Goal: Task Accomplishment & Management: Manage account settings

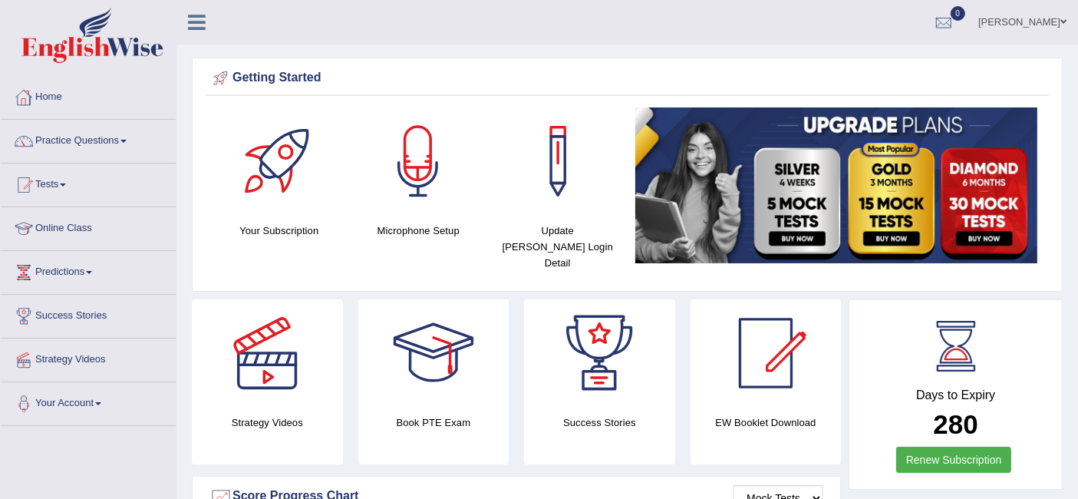
click at [55, 92] on link "Home" at bounding box center [88, 95] width 175 height 38
click at [282, 166] on div at bounding box center [278, 160] width 107 height 107
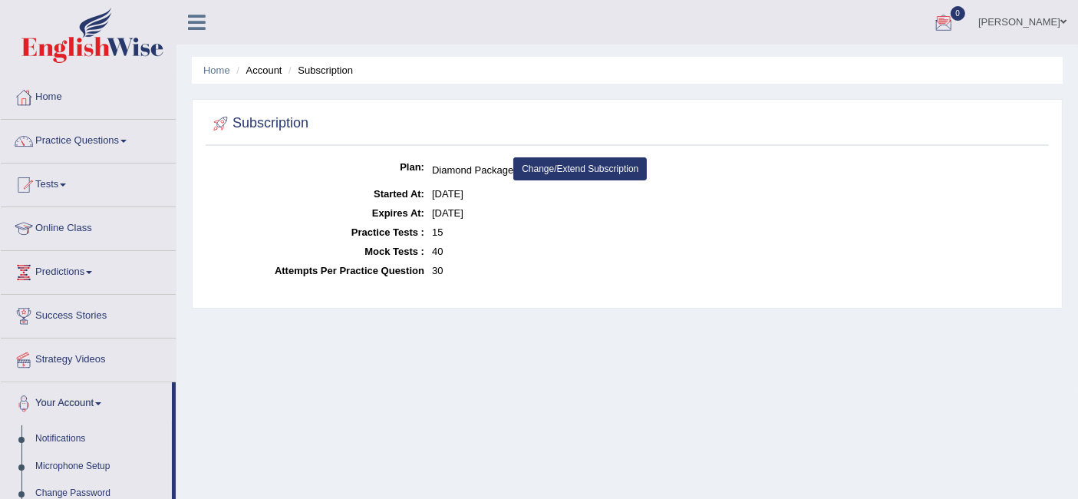
click at [933, 21] on div at bounding box center [943, 23] width 23 height 23
click at [507, 363] on div "Home Account Subscription Subscription Plan: Diamond Package Change/Extend Subs…" at bounding box center [626, 383] width 901 height 767
click at [58, 96] on link "Home" at bounding box center [88, 95] width 175 height 38
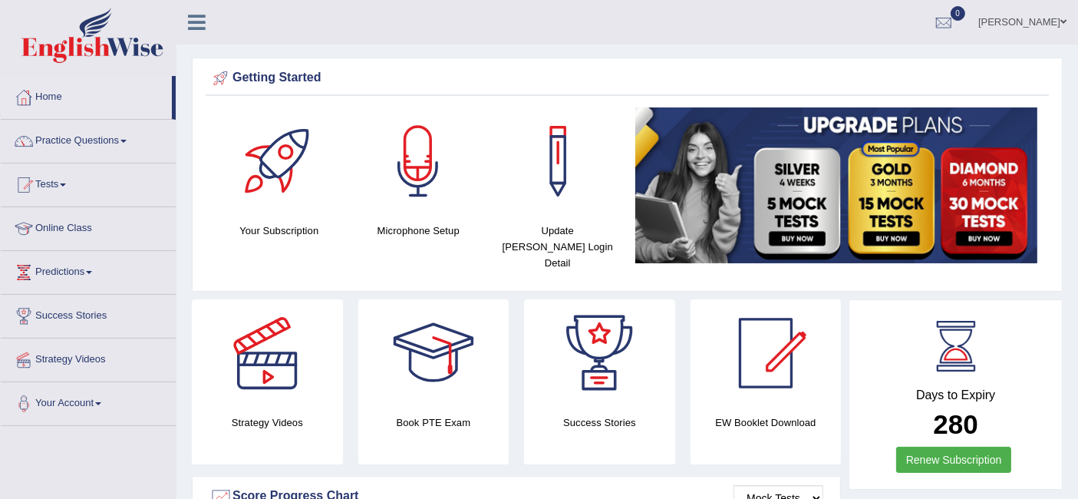
click at [123, 370] on link "Strategy Videos" at bounding box center [88, 357] width 175 height 38
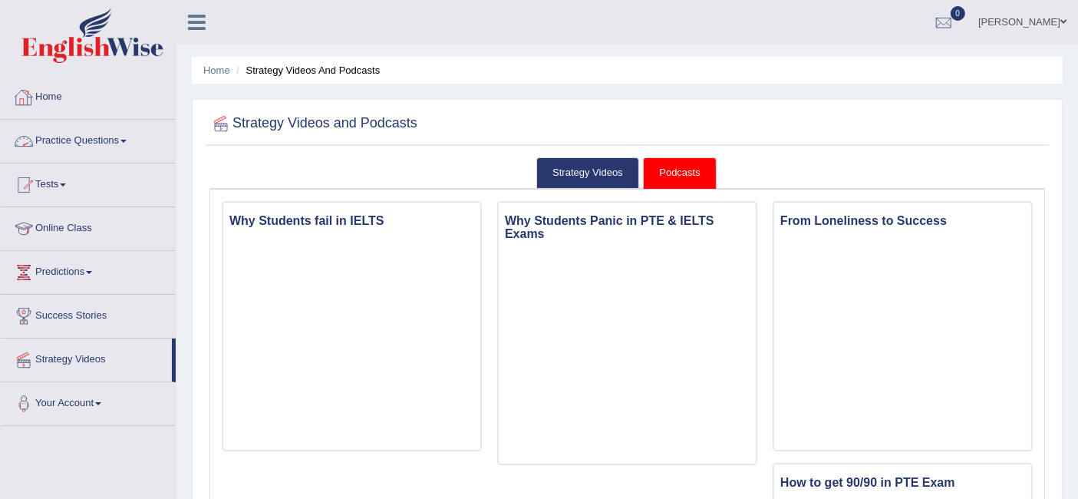
click at [52, 92] on link "Home" at bounding box center [88, 95] width 175 height 38
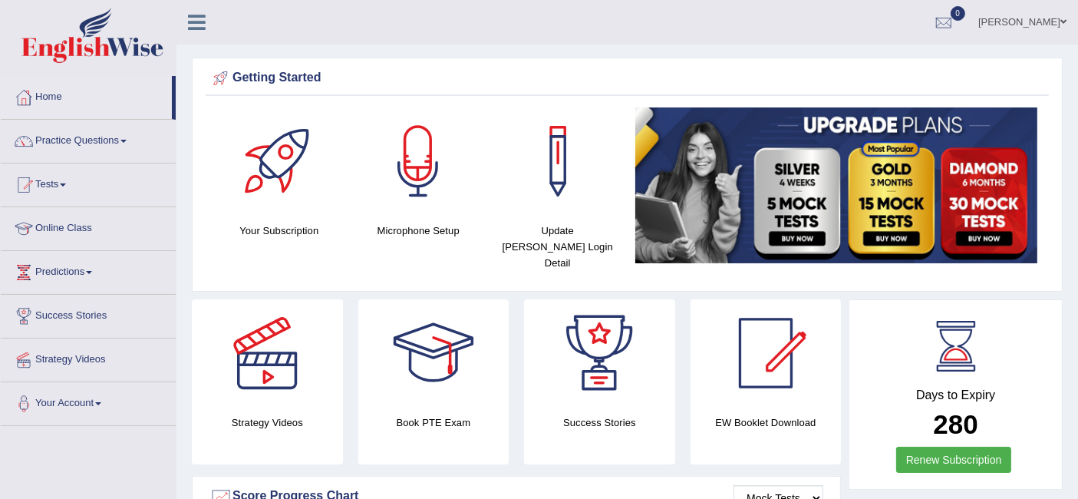
click at [1028, 231] on img at bounding box center [836, 185] width 403 height 156
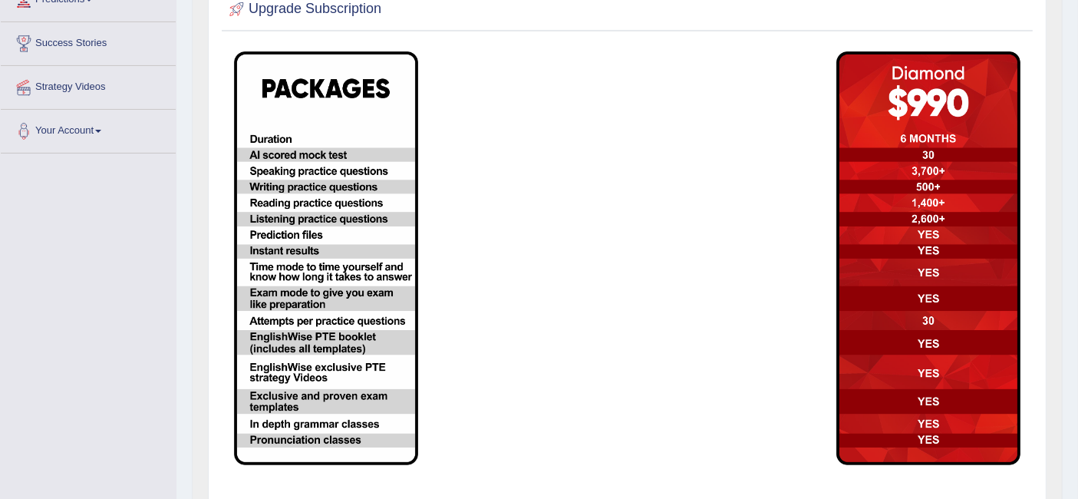
scroll to position [355, 0]
